Goal: Task Accomplishment & Management: Manage account settings

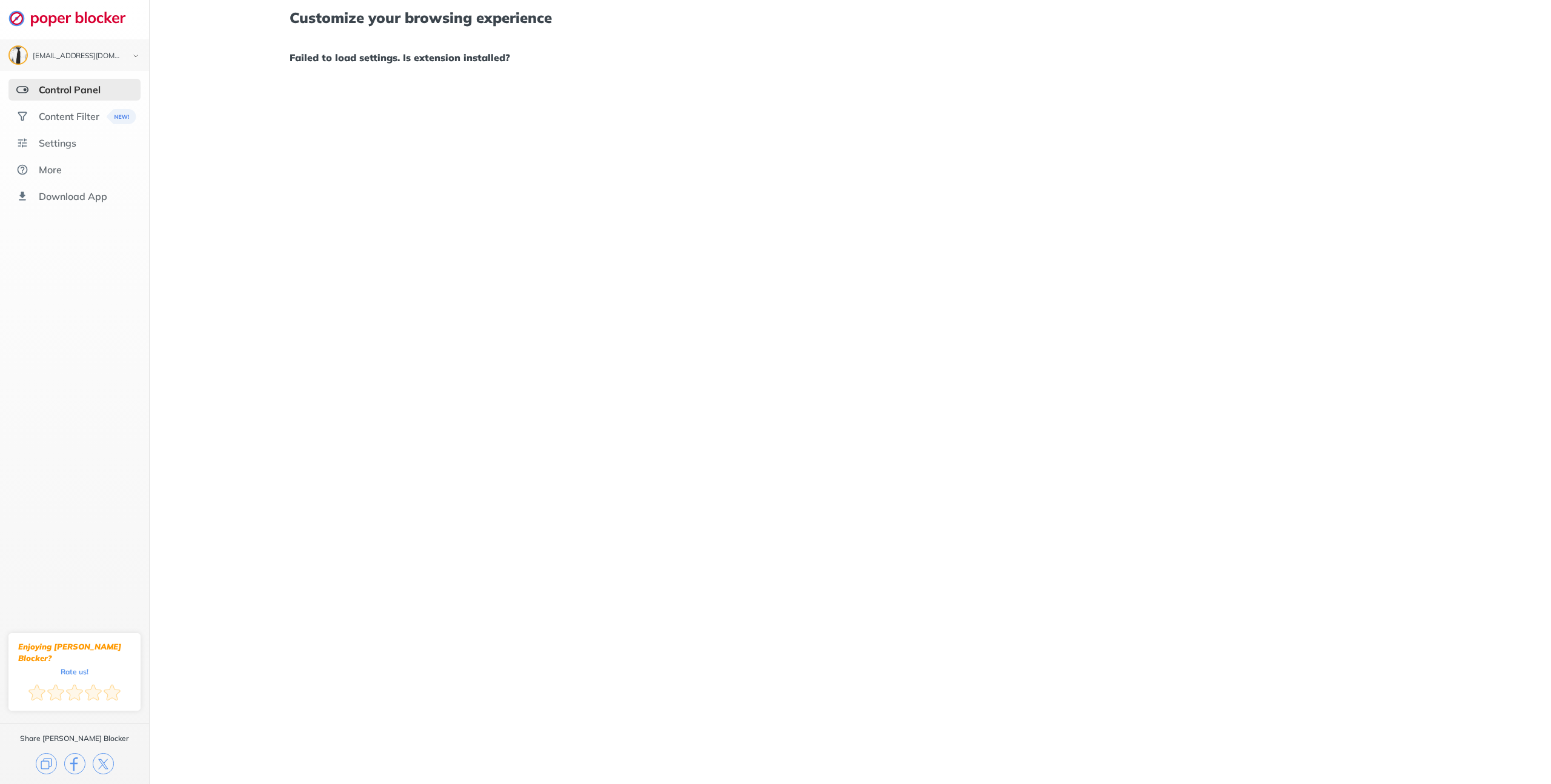
click at [199, 100] on div "Customize your browsing experience Failed to load settings. Is extension instal…" at bounding box center [850, 392] width 1402 height 784
click at [21, 90] on img at bounding box center [23, 90] width 12 height 12
click at [22, 88] on img at bounding box center [23, 90] width 12 height 12
click at [52, 87] on div "Control Panel" at bounding box center [69, 90] width 62 height 12
click at [60, 114] on div "Content Filter" at bounding box center [68, 116] width 60 height 12
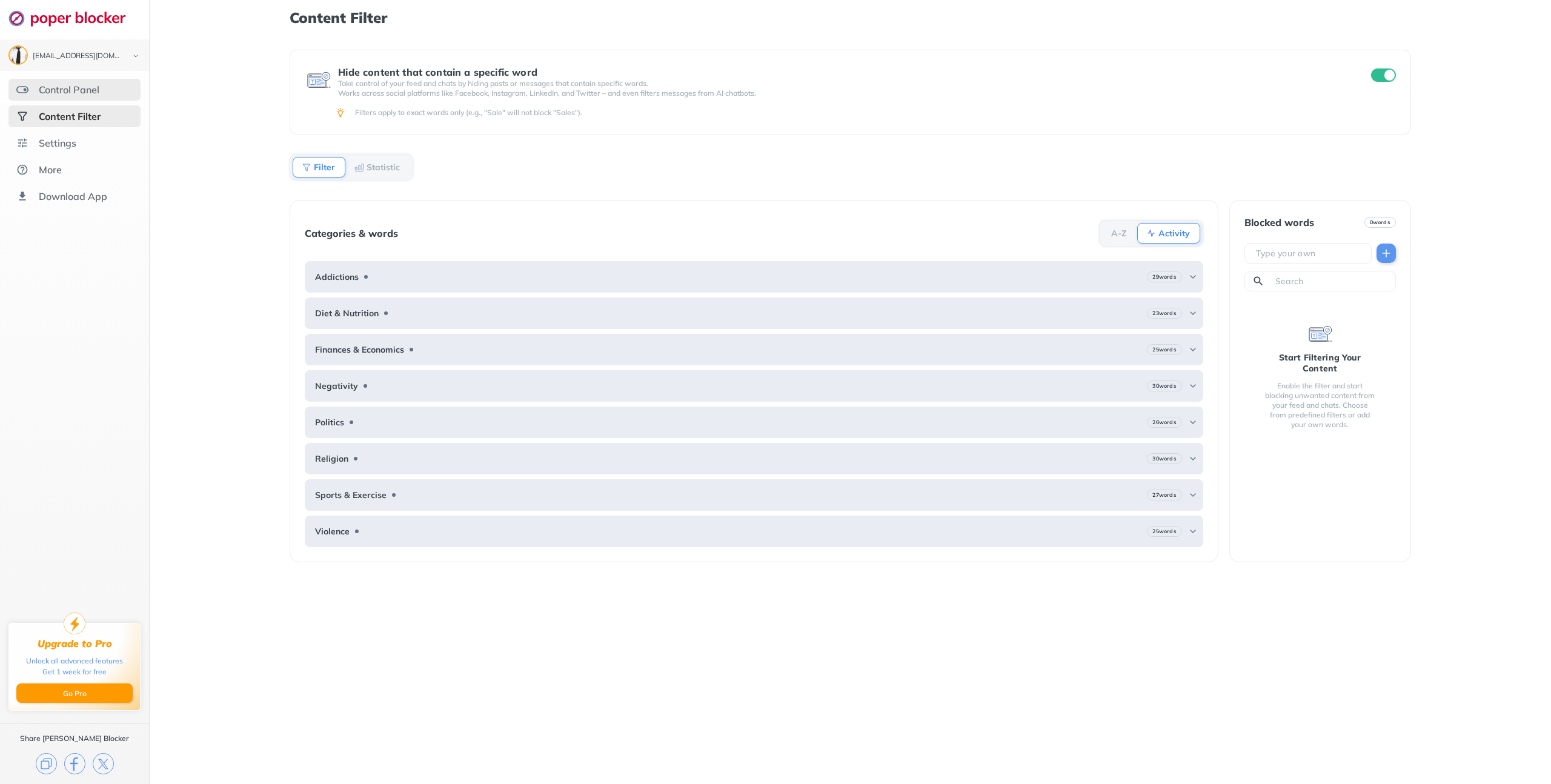
click at [76, 86] on div "Control Panel" at bounding box center [68, 90] width 60 height 12
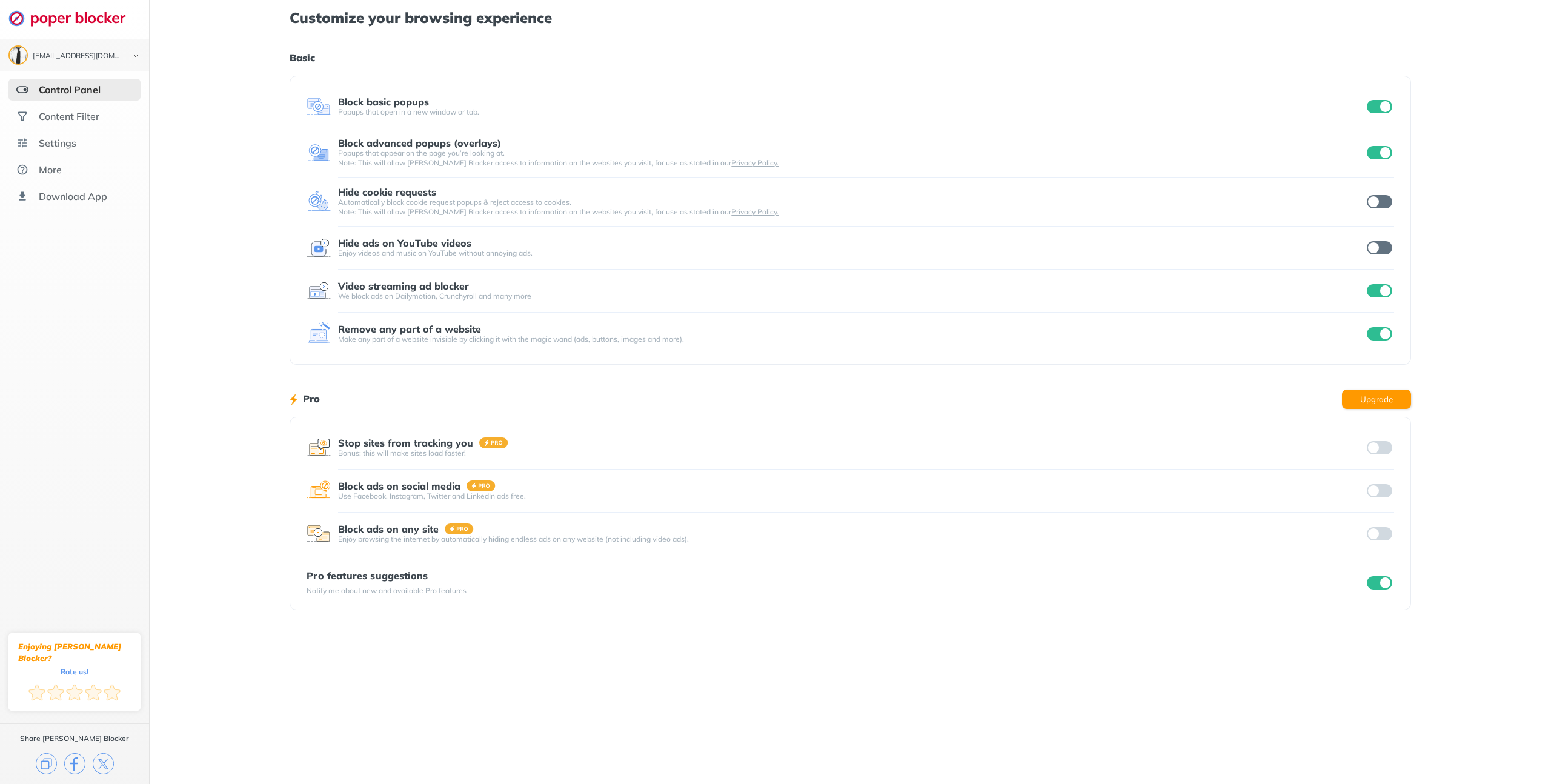
click at [234, 305] on div "Customize your browsing experience Basic Block basic popups Popups that open in…" at bounding box center [850, 392] width 1402 height 784
click at [89, 143] on div "Settings" at bounding box center [74, 143] width 132 height 22
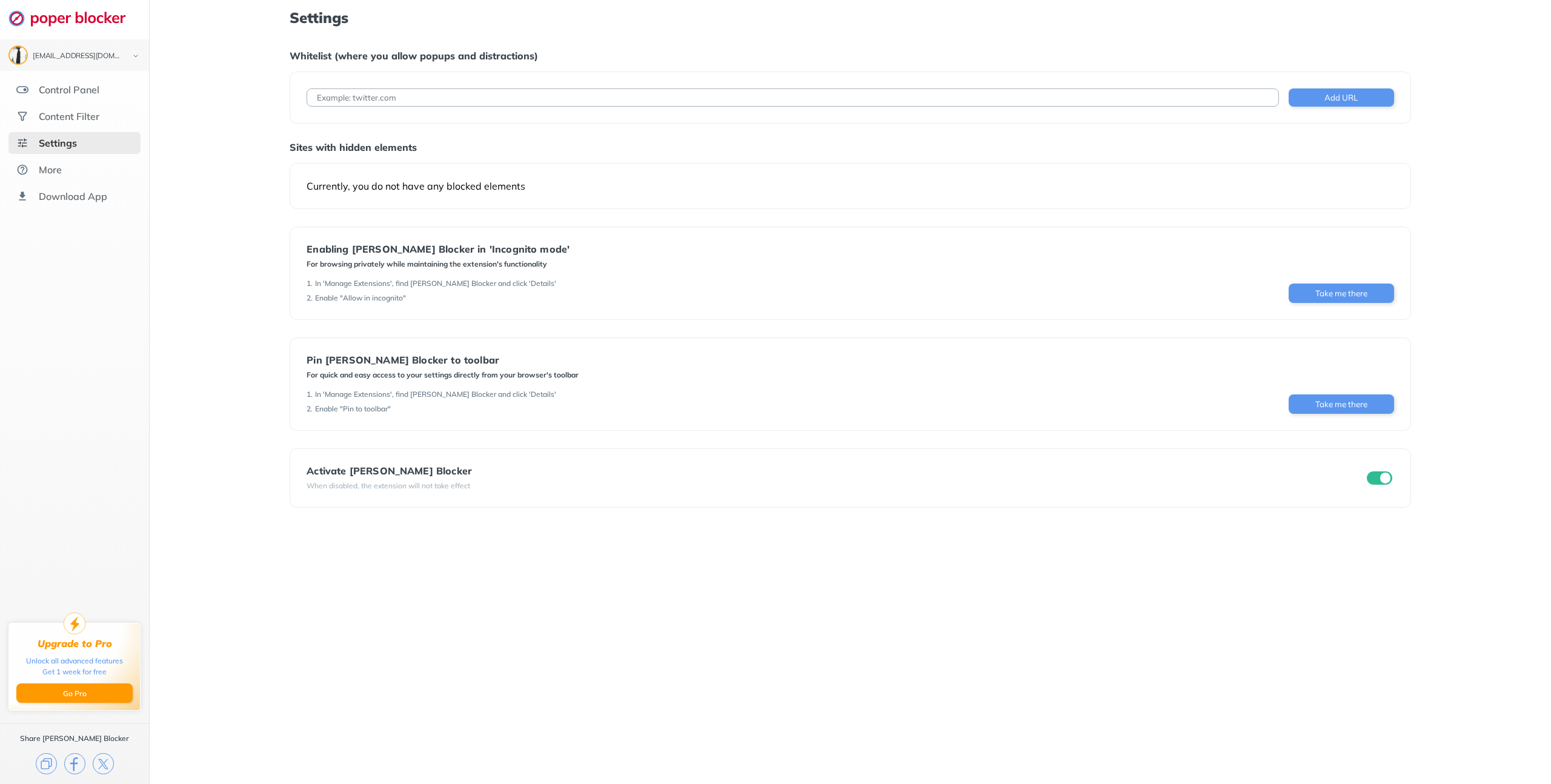
click at [226, 167] on div "Settings Whitelist (where you allow popups and distractions) Add URL Sites with…" at bounding box center [850, 392] width 1402 height 784
